Goal: Find specific page/section: Find specific page/section

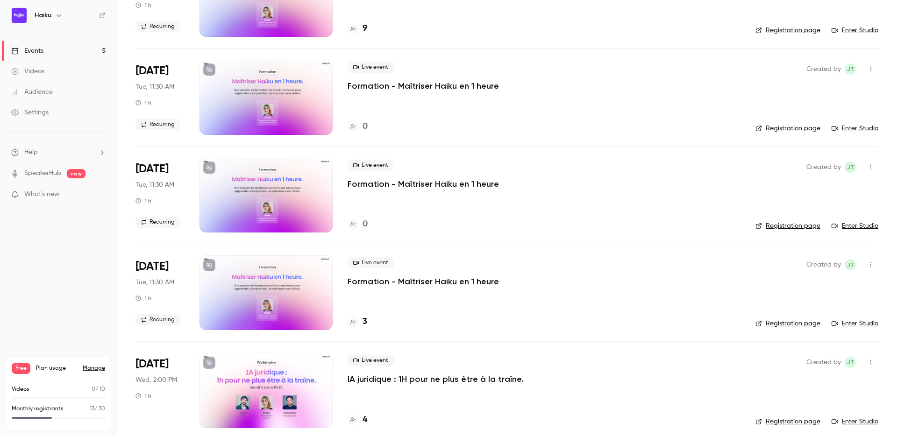
scroll to position [127, 0]
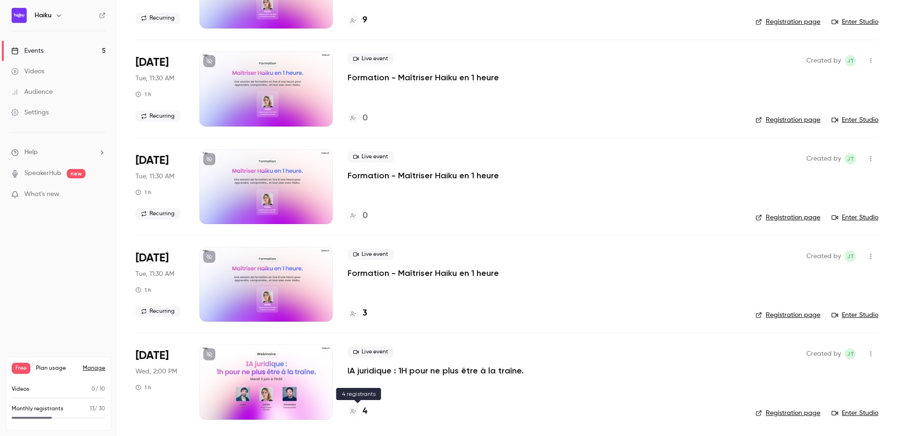
click at [364, 412] on h4 "4" at bounding box center [364, 411] width 5 height 13
